Goal: Information Seeking & Learning: Learn about a topic

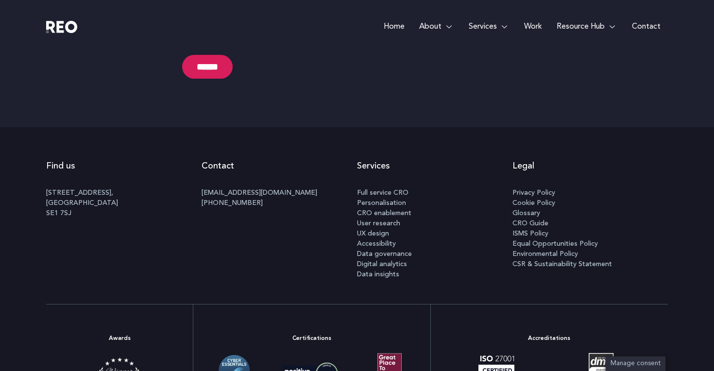
scroll to position [5145, 0]
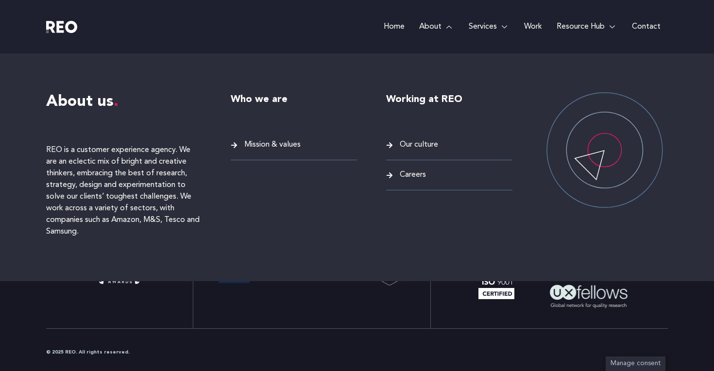
click at [270, 143] on span "Mission & values" at bounding box center [271, 144] width 59 height 13
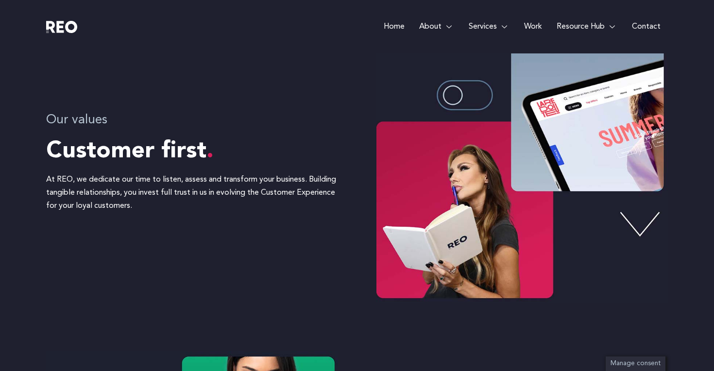
scroll to position [462, 0]
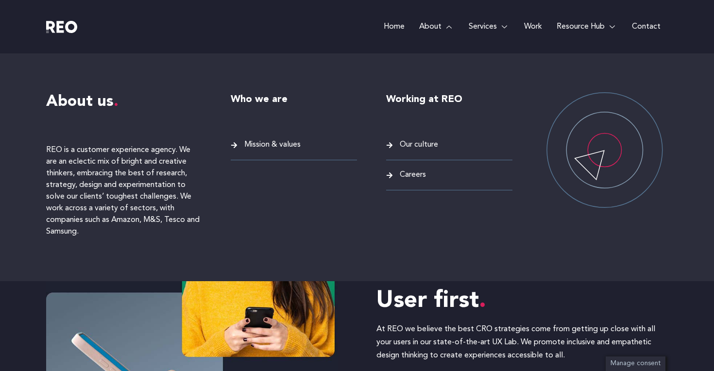
click at [252, 136] on div "Who we are Mission & values" at bounding box center [294, 167] width 126 height 150
click at [255, 145] on span "Mission & values" at bounding box center [271, 144] width 59 height 13
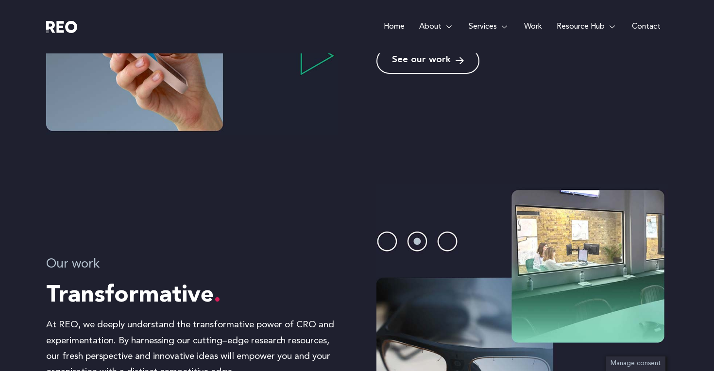
scroll to position [754, 0]
